Goal: Navigation & Orientation: Understand site structure

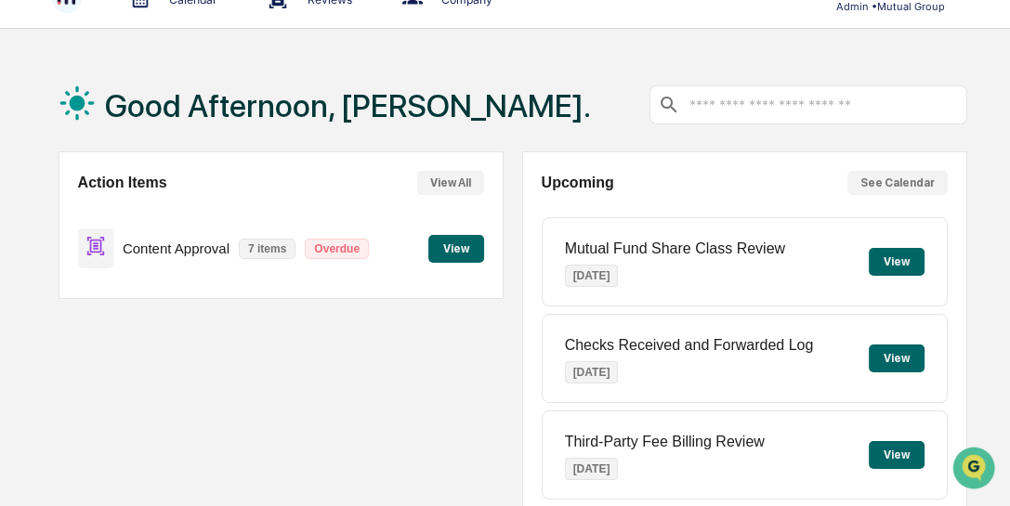
scroll to position [53, 0]
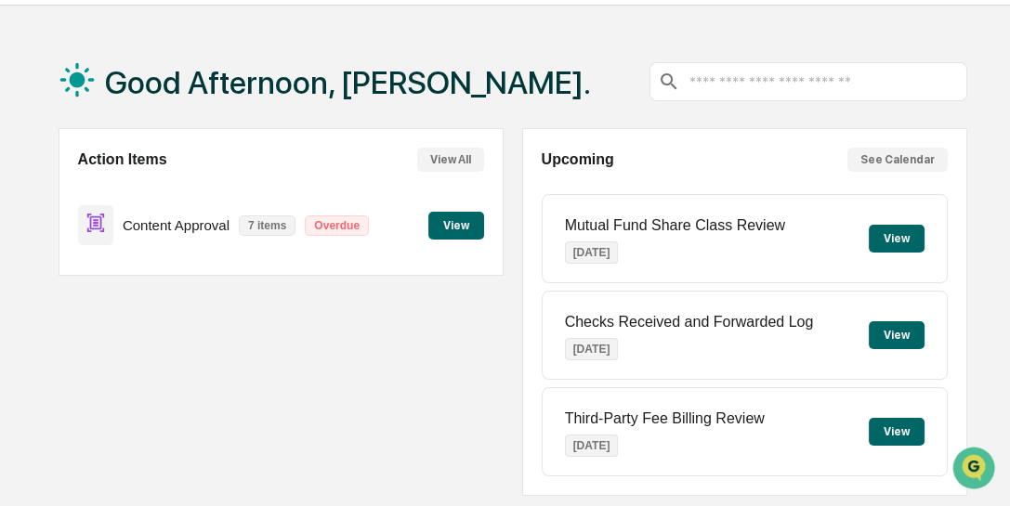
click at [890, 236] on button "View" at bounding box center [896, 239] width 56 height 28
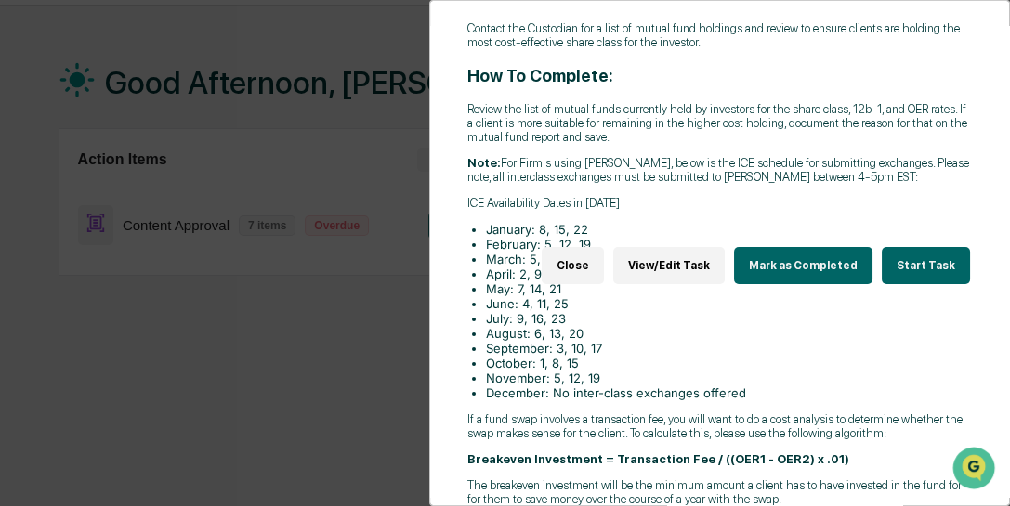
scroll to position [0, 0]
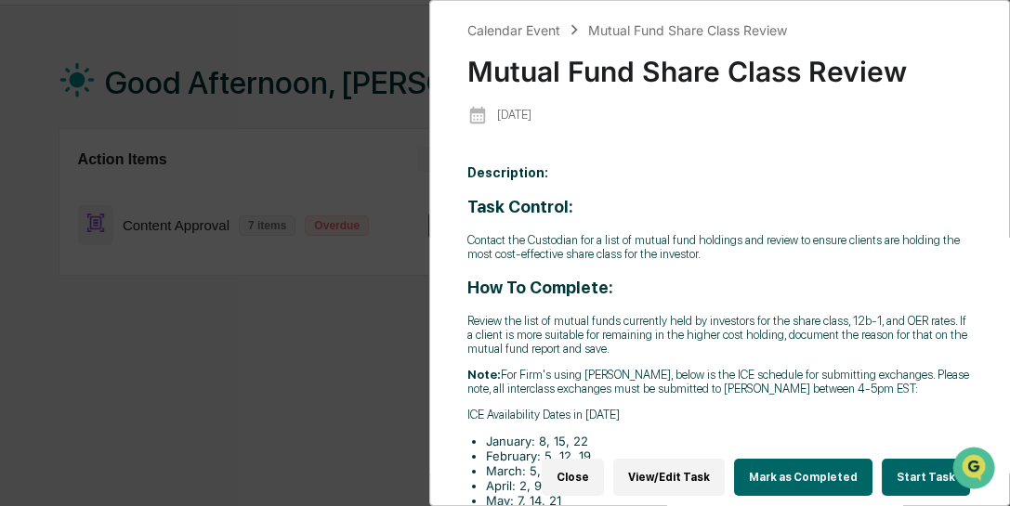
click at [381, 42] on div "Calendar Event Mutual Fund Share Class Review Mutual Fund Share Class Review 20…" at bounding box center [505, 253] width 1010 height 506
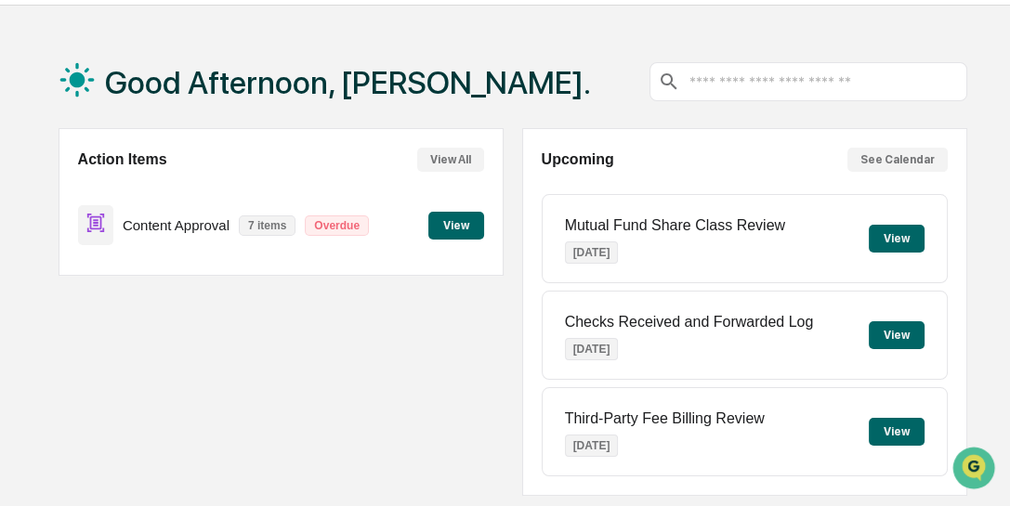
click at [892, 331] on button "View" at bounding box center [896, 335] width 56 height 28
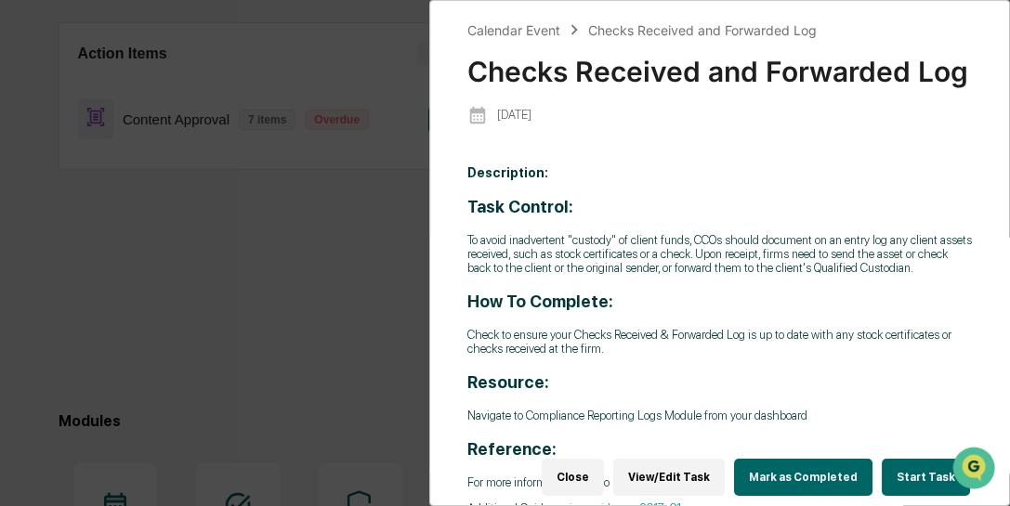
click at [372, 186] on div "Calendar Event Checks Received and Forwarded Log Checks Received and Forwarded …" at bounding box center [505, 253] width 1010 height 506
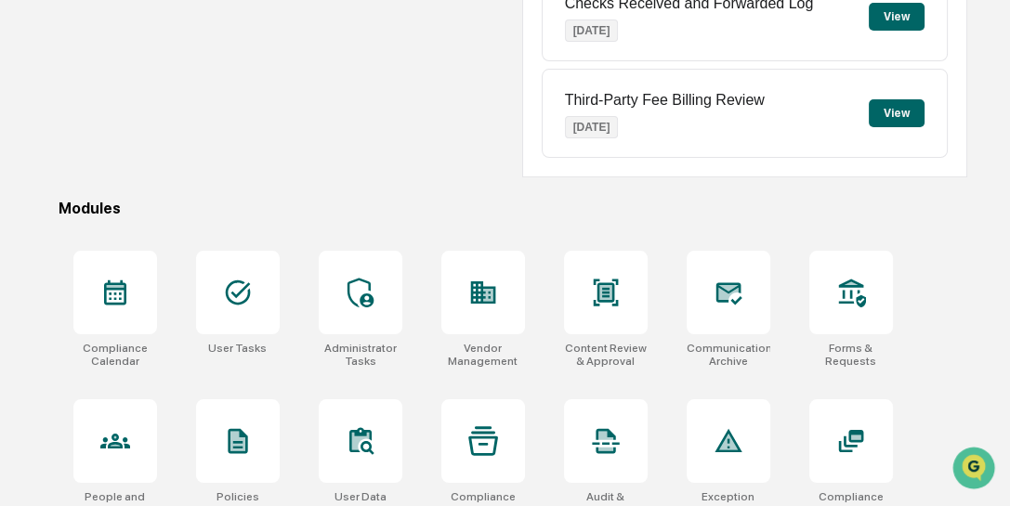
scroll to position [424, 0]
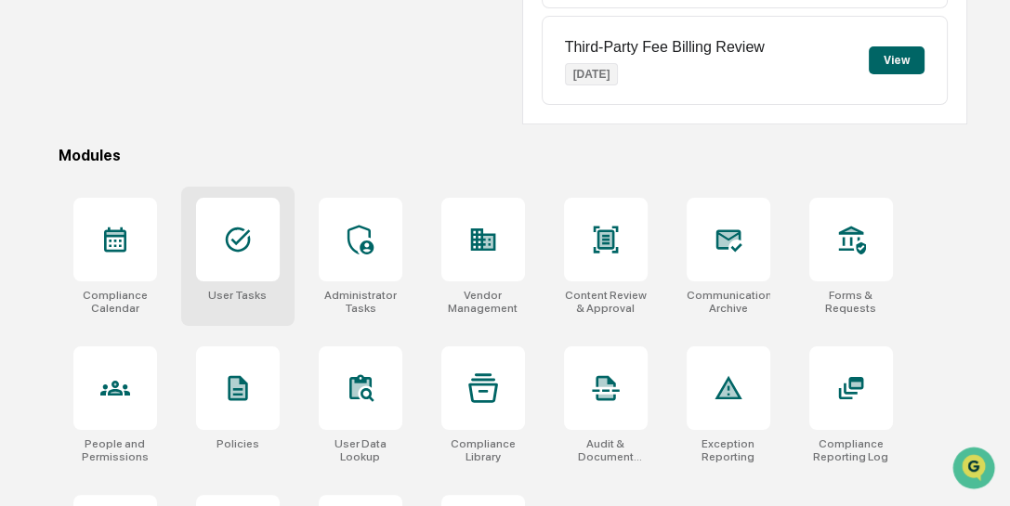
click at [248, 244] on icon at bounding box center [238, 240] width 30 height 30
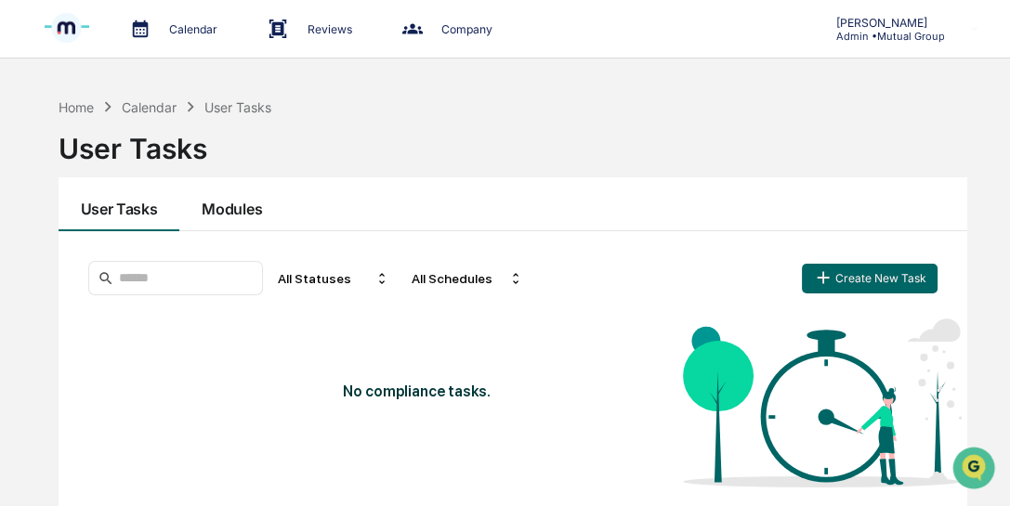
click at [232, 209] on button "Modules" at bounding box center [231, 204] width 105 height 54
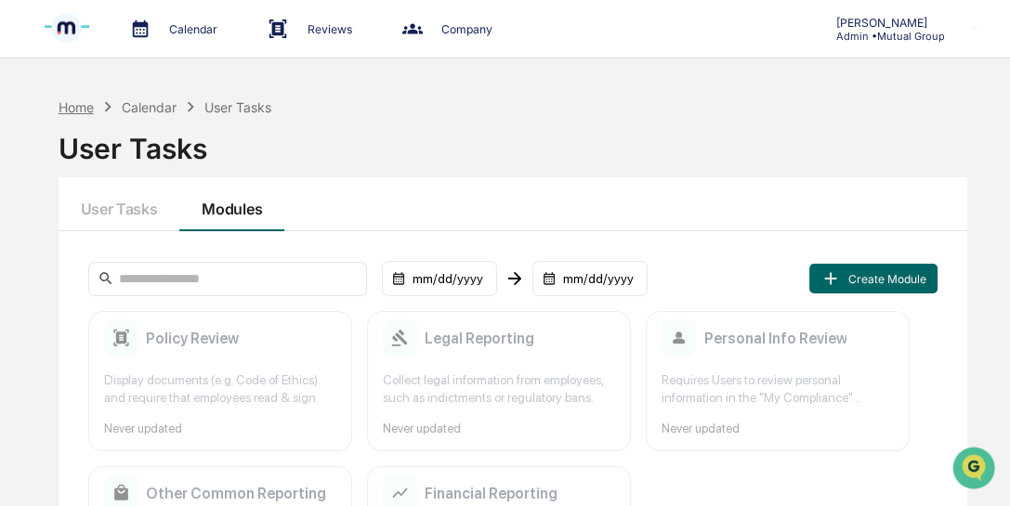
click at [74, 104] on div "Home" at bounding box center [76, 107] width 35 height 16
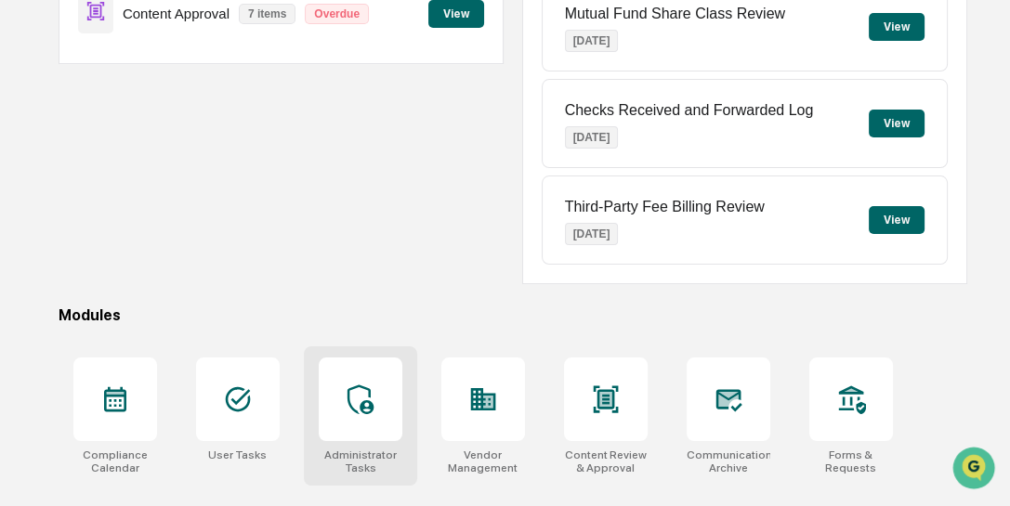
scroll to position [372, 0]
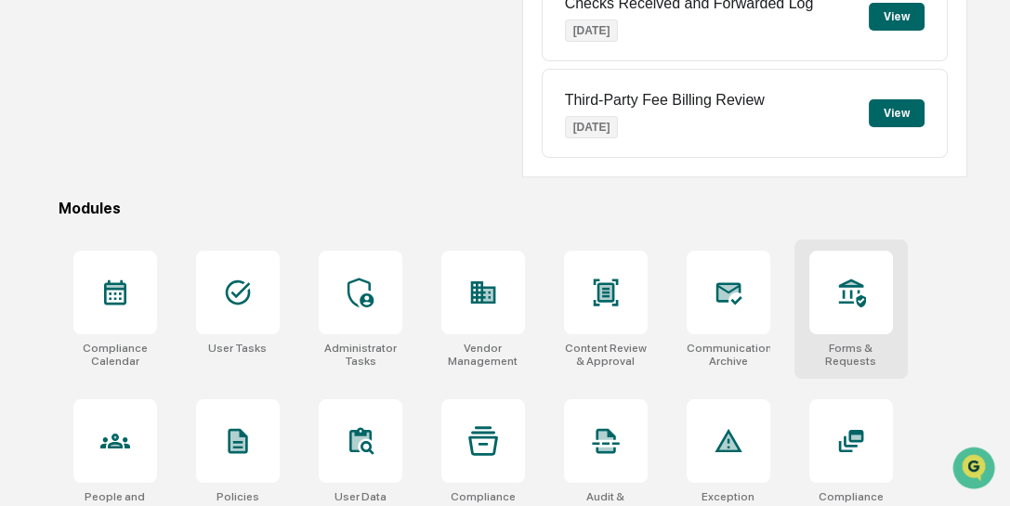
click at [830, 287] on div at bounding box center [851, 293] width 84 height 84
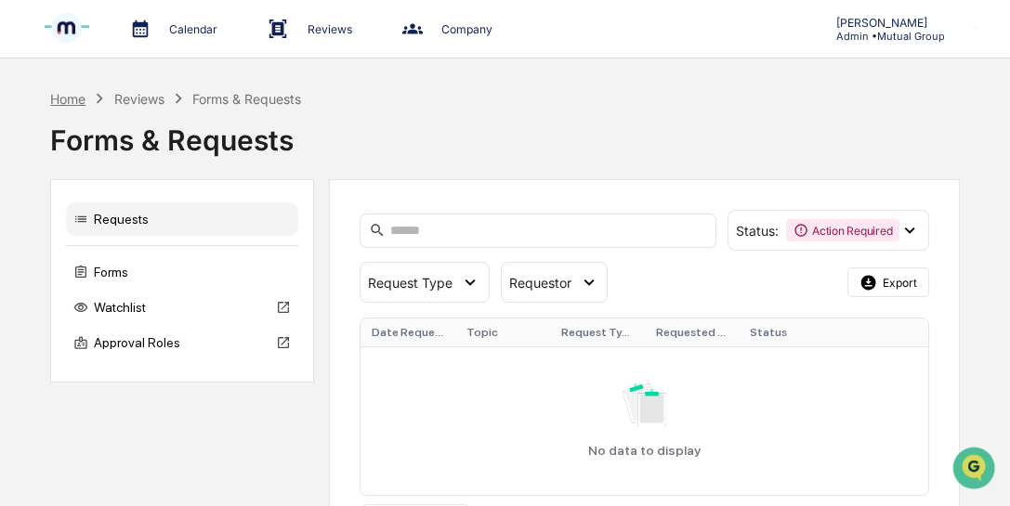
click at [64, 98] on div "Home" at bounding box center [67, 99] width 35 height 16
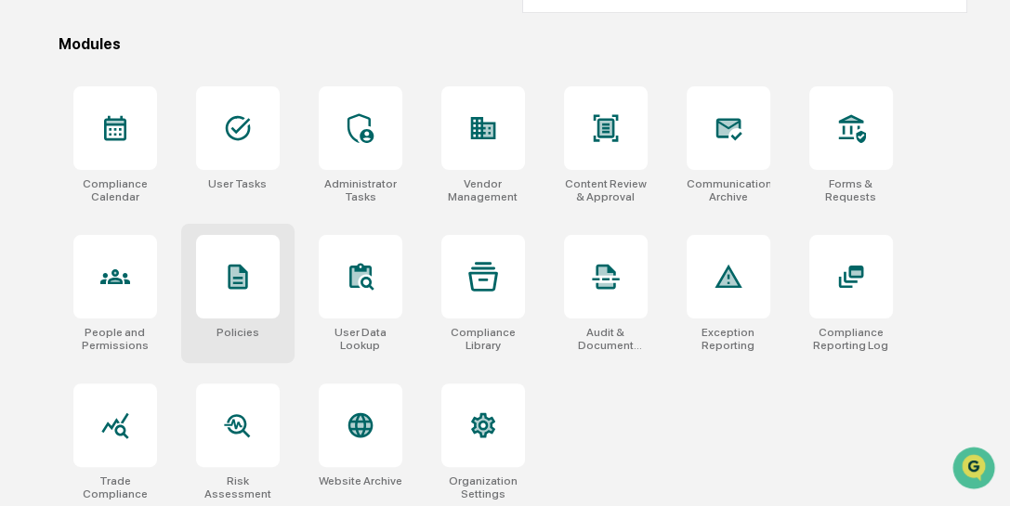
scroll to position [537, 0]
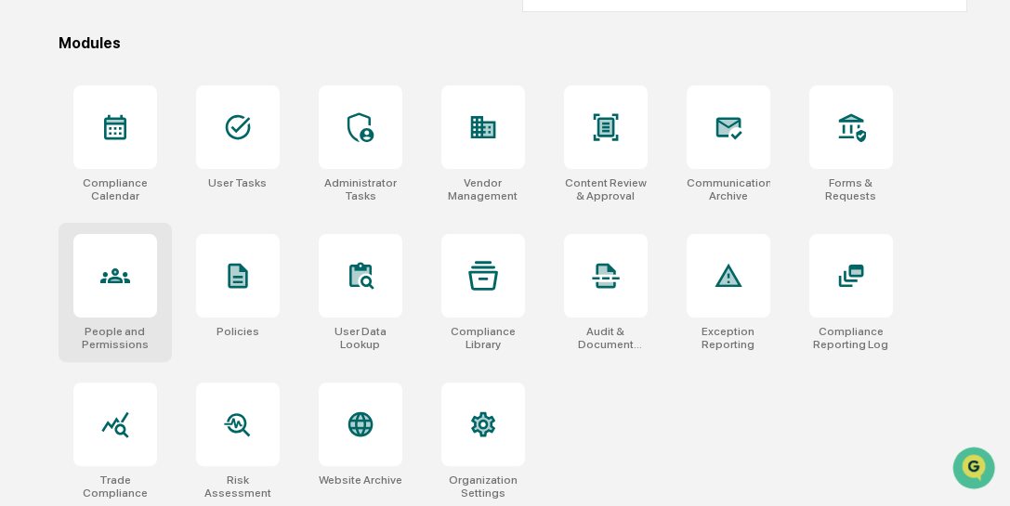
click at [128, 261] on icon at bounding box center [115, 276] width 30 height 30
